Goal: Navigation & Orientation: Find specific page/section

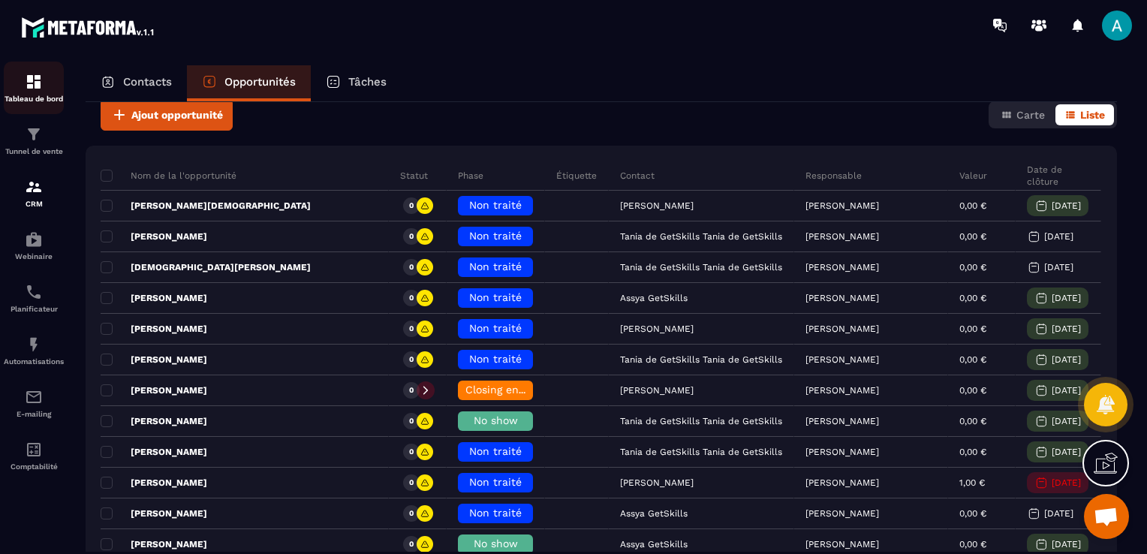
click at [30, 97] on p "Tableau de bord" at bounding box center [34, 99] width 60 height 8
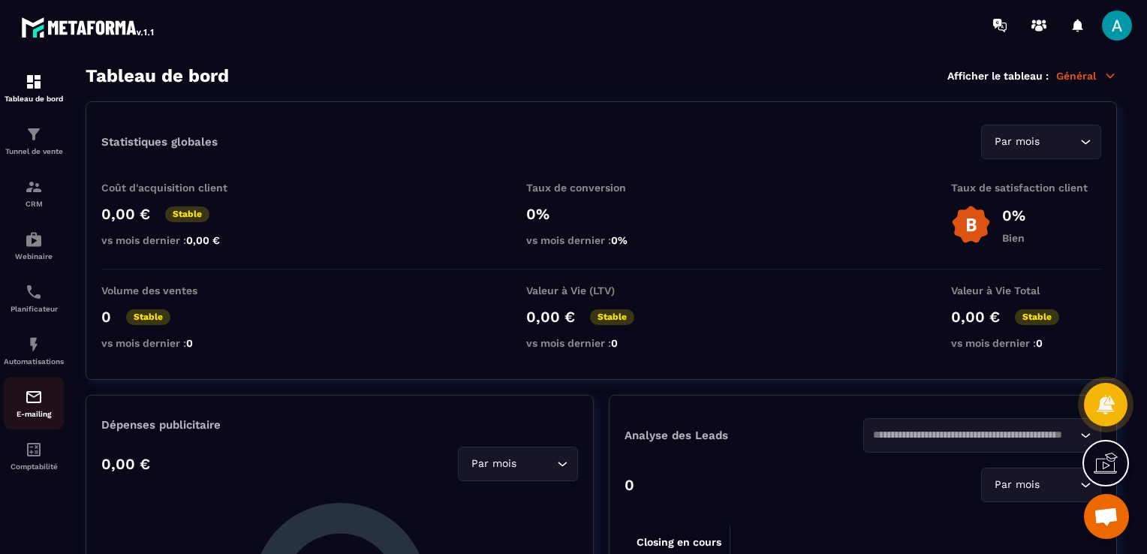
click at [36, 404] on img at bounding box center [34, 397] width 18 height 18
click at [35, 351] on img at bounding box center [34, 345] width 18 height 18
click at [41, 128] on img at bounding box center [34, 134] width 18 height 18
click at [35, 137] on img at bounding box center [34, 134] width 18 height 18
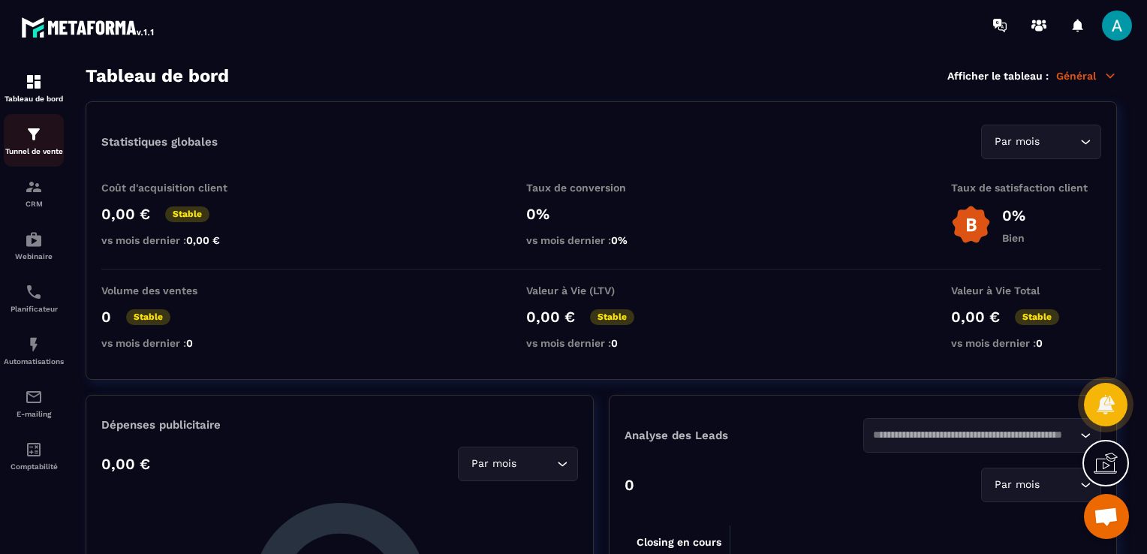
click at [35, 137] on img at bounding box center [34, 134] width 18 height 18
